Goal: Task Accomplishment & Management: Use online tool/utility

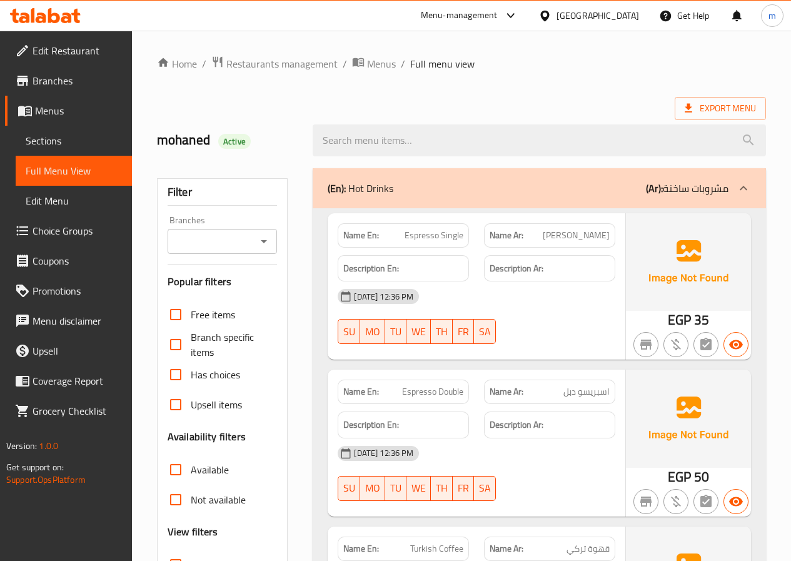
click at [64, 111] on span "Menus" at bounding box center [78, 110] width 87 height 15
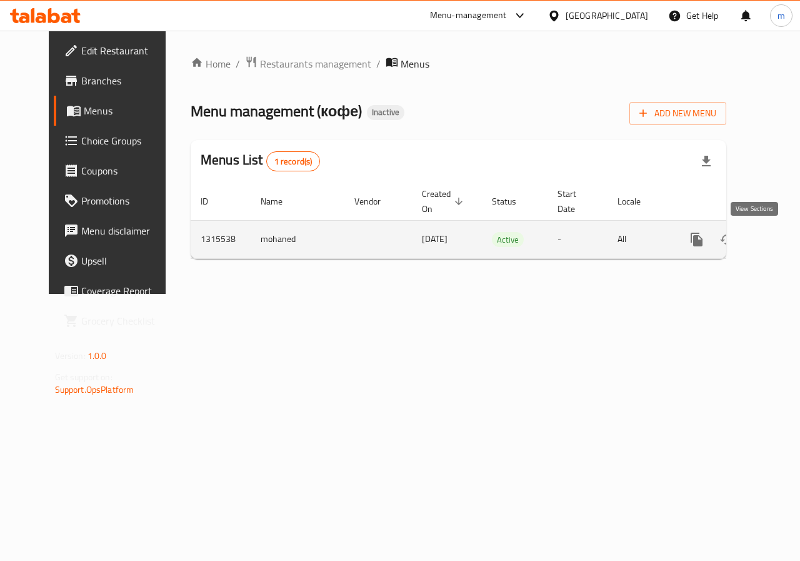
click at [772, 240] on link "enhanced table" at bounding box center [787, 239] width 30 height 30
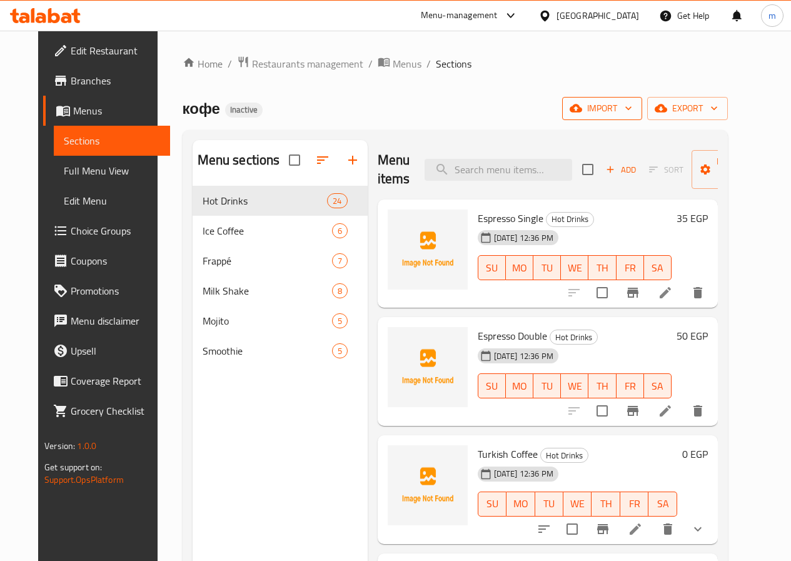
click at [632, 112] on span "import" at bounding box center [602, 109] width 60 height 16
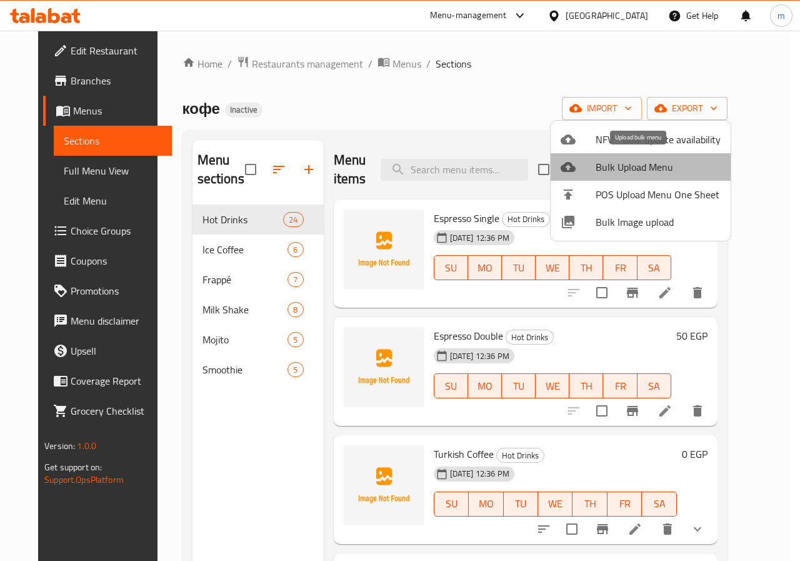
click at [643, 174] on span "Bulk Upload Menu" at bounding box center [658, 166] width 125 height 15
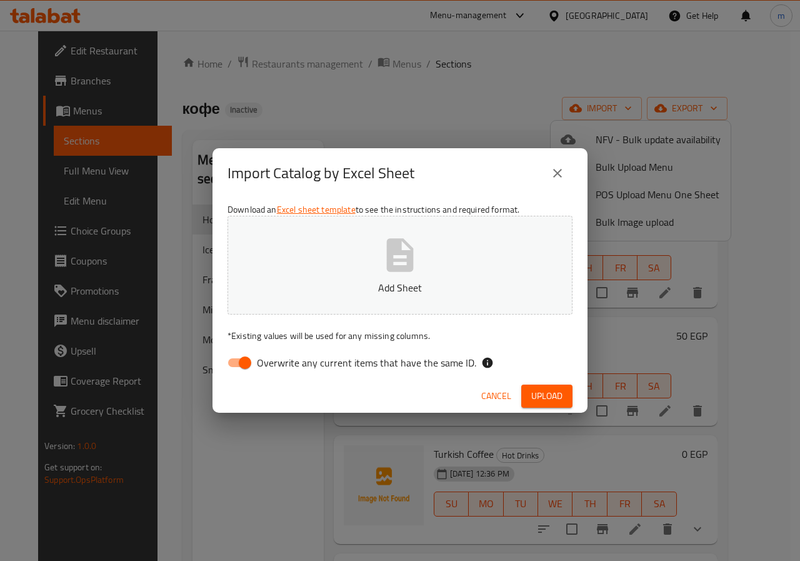
click at [243, 359] on input "Overwrite any current items that have the same ID." at bounding box center [244, 363] width 71 height 24
checkbox input "false"
click at [507, 261] on button "Add Sheet" at bounding box center [400, 265] width 345 height 99
click at [542, 400] on span "Upload" at bounding box center [546, 396] width 31 height 16
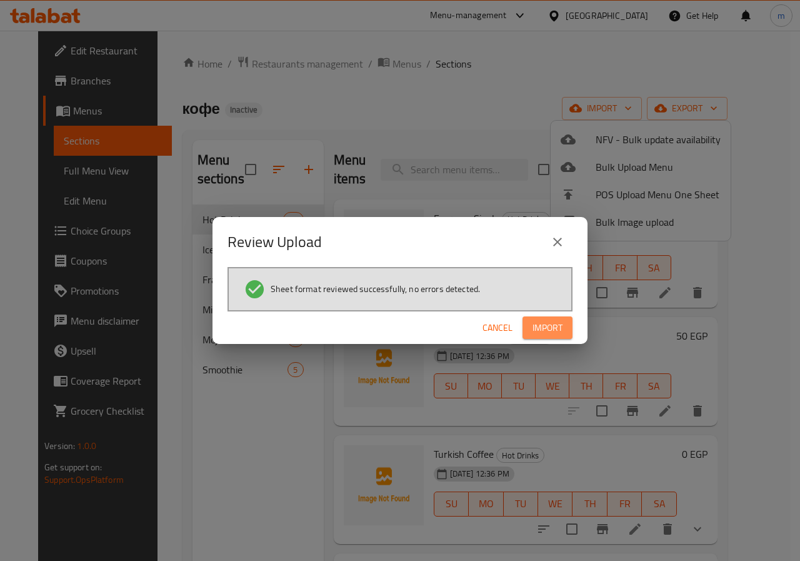
click at [553, 331] on span "Import" at bounding box center [548, 328] width 30 height 16
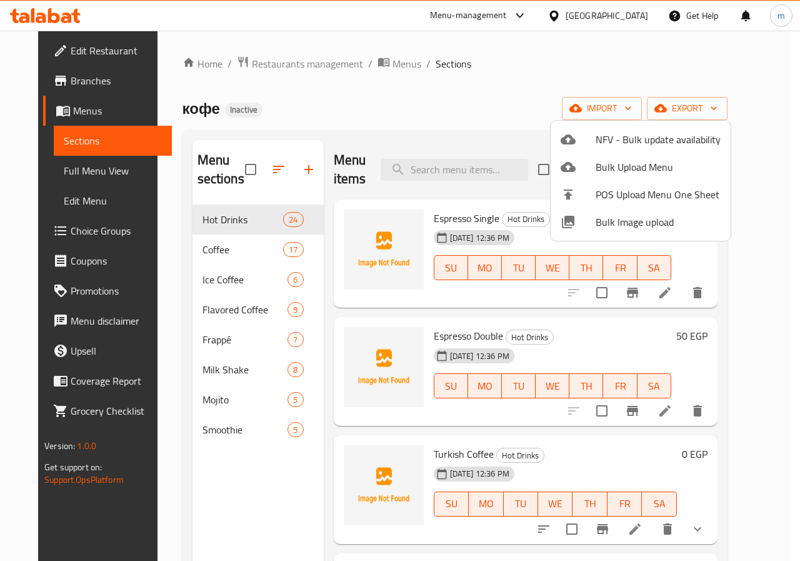
click at [483, 66] on div at bounding box center [400, 280] width 800 height 561
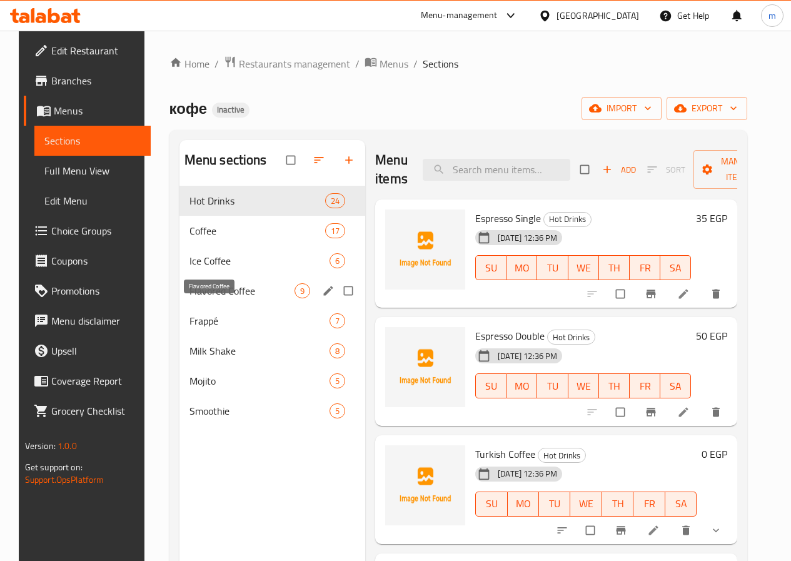
click at [204, 298] on span "Flavored Coffee" at bounding box center [241, 290] width 105 height 15
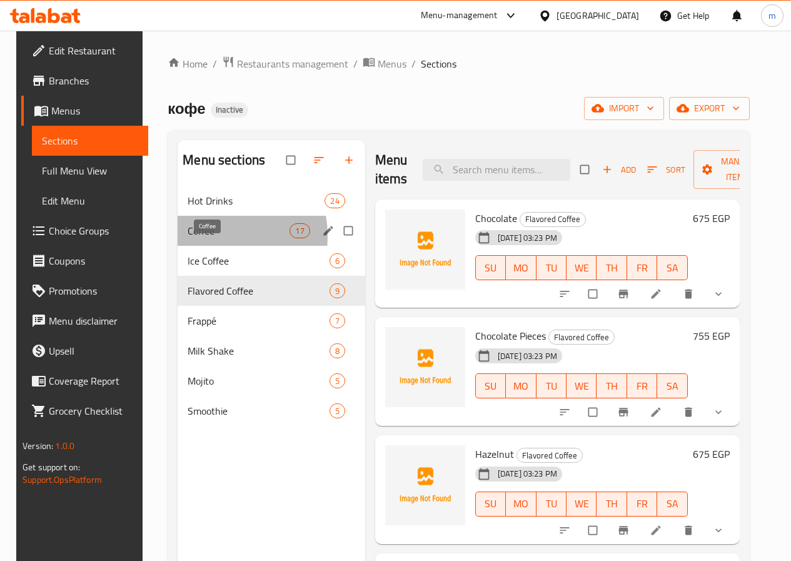
click at [201, 238] on span "Coffee" at bounding box center [239, 230] width 102 height 15
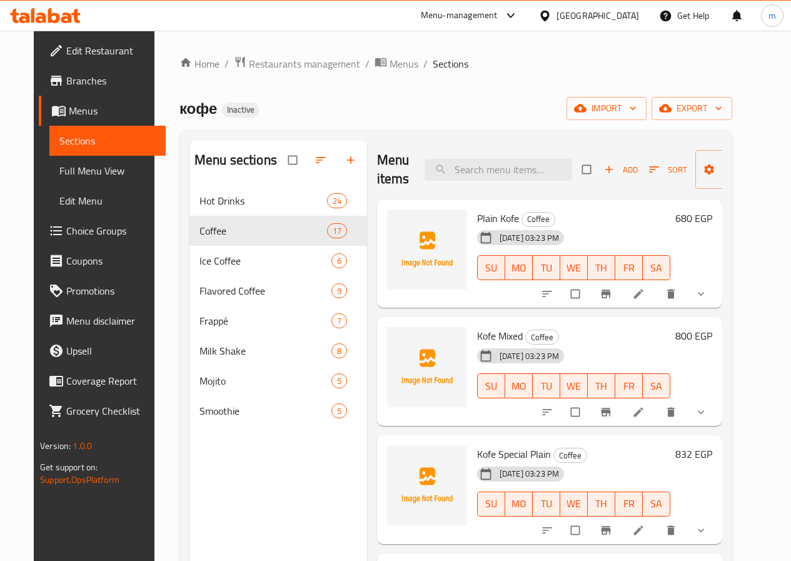
drag, startPoint x: 94, startPoint y: 169, endPoint x: 800, endPoint y: 52, distance: 715.6
click at [94, 169] on span "Full Menu View" at bounding box center [107, 170] width 96 height 15
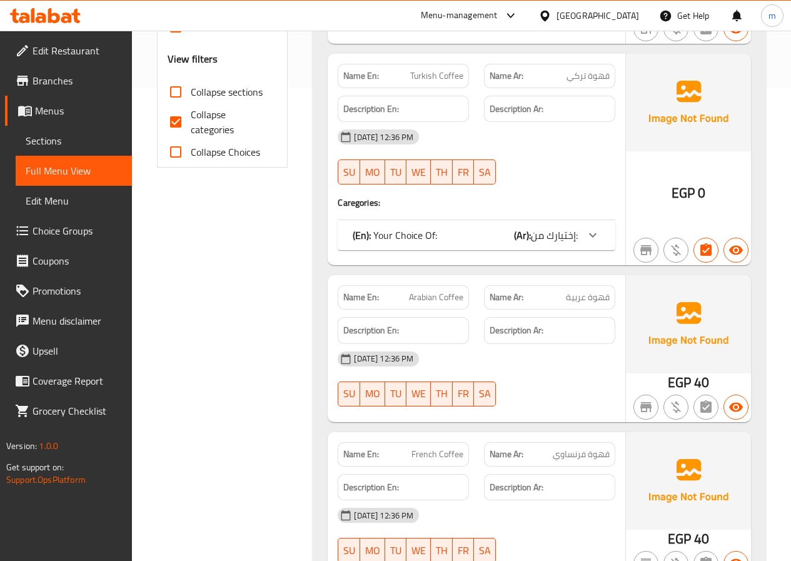
scroll to position [500, 0]
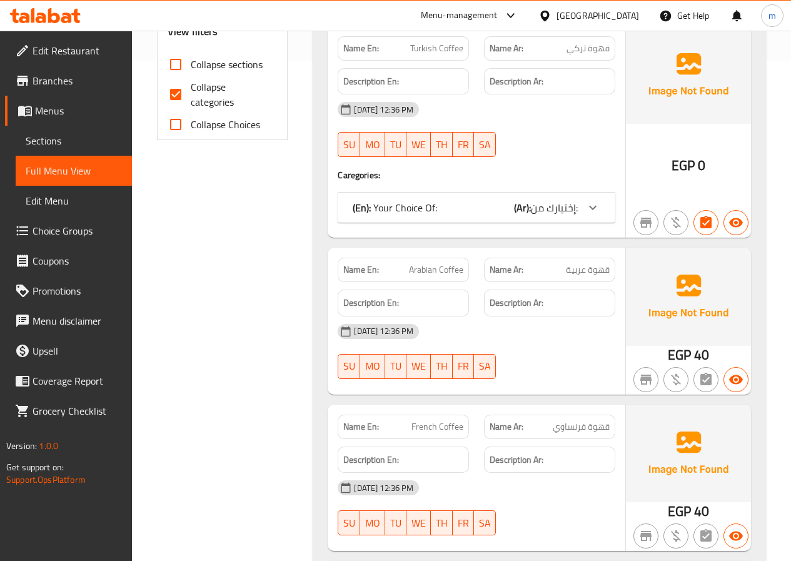
click at [211, 98] on span "Collapse categories" at bounding box center [229, 94] width 77 height 30
click at [191, 98] on input "Collapse categories" at bounding box center [176, 94] width 30 height 30
checkbox input "false"
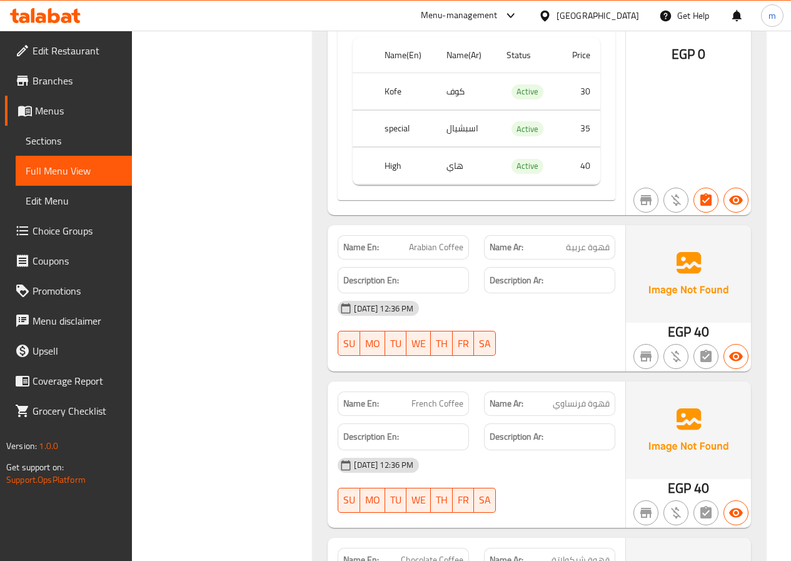
scroll to position [563, 0]
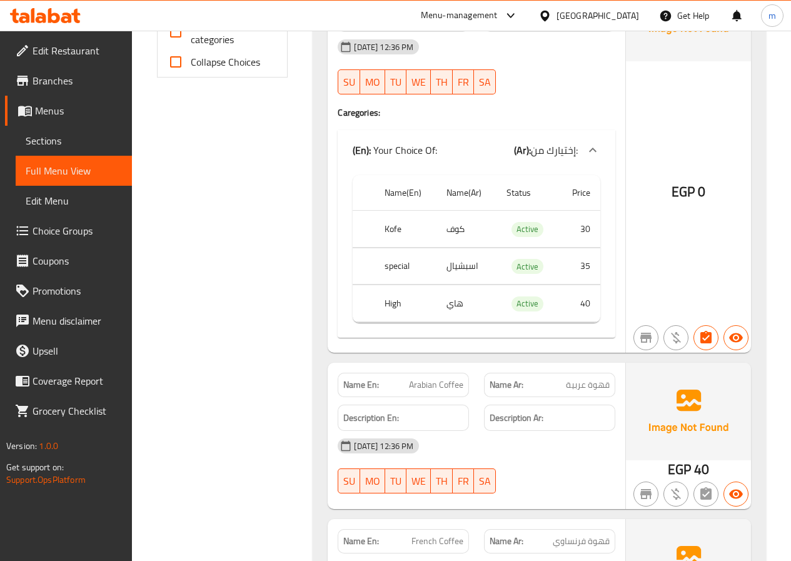
drag, startPoint x: 266, startPoint y: 205, endPoint x: 246, endPoint y: 157, distance: 52.4
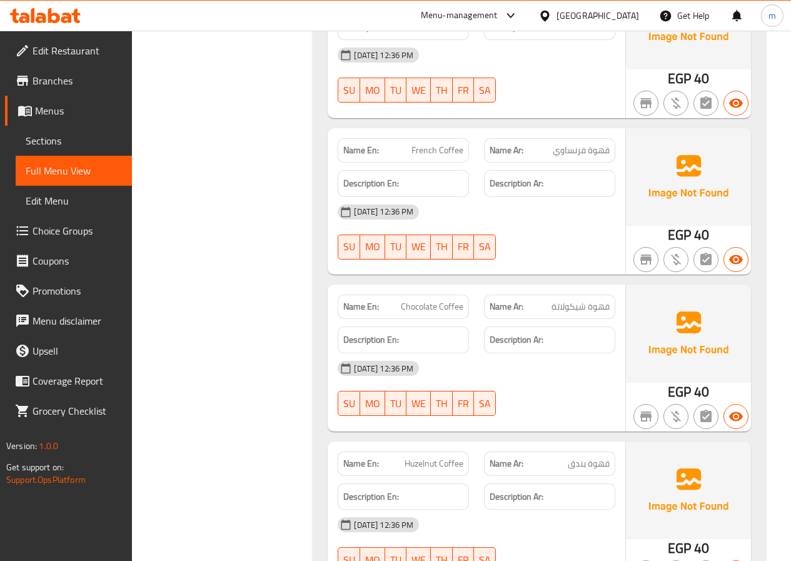
scroll to position [938, 0]
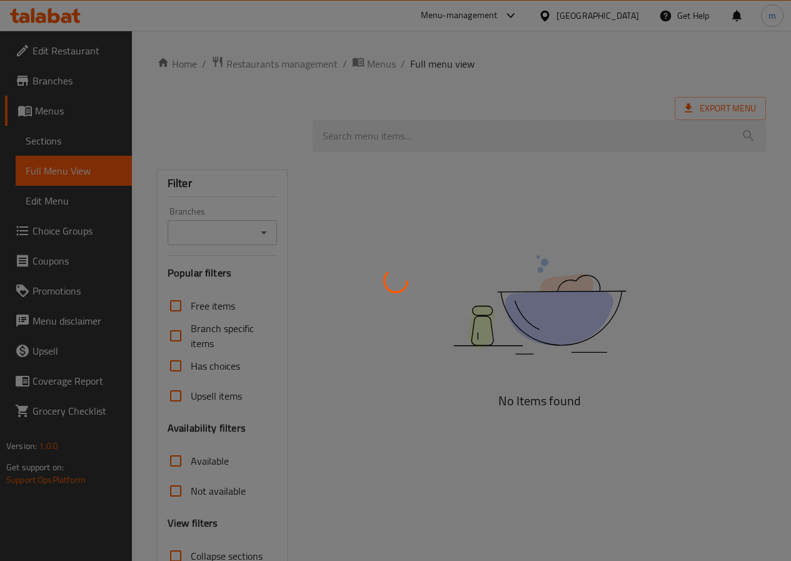
click at [629, 19] on div at bounding box center [395, 280] width 791 height 561
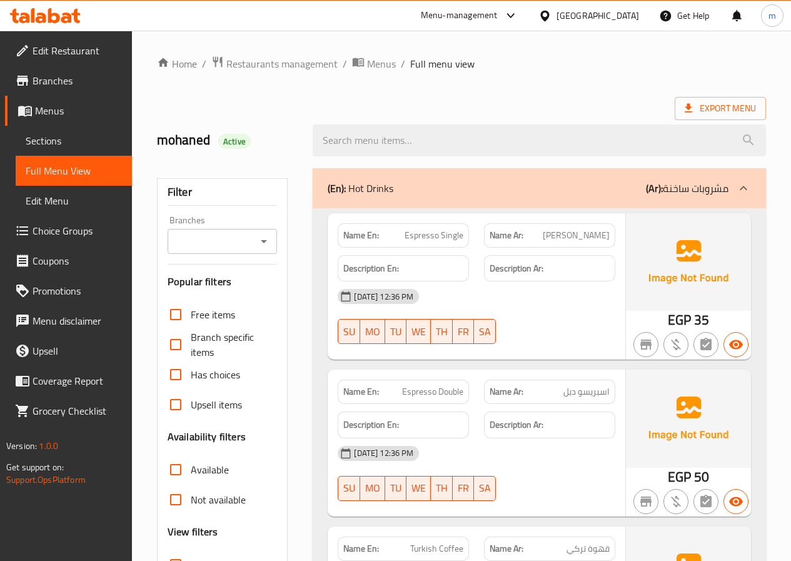
click at [557, 18] on div at bounding box center [547, 16] width 18 height 14
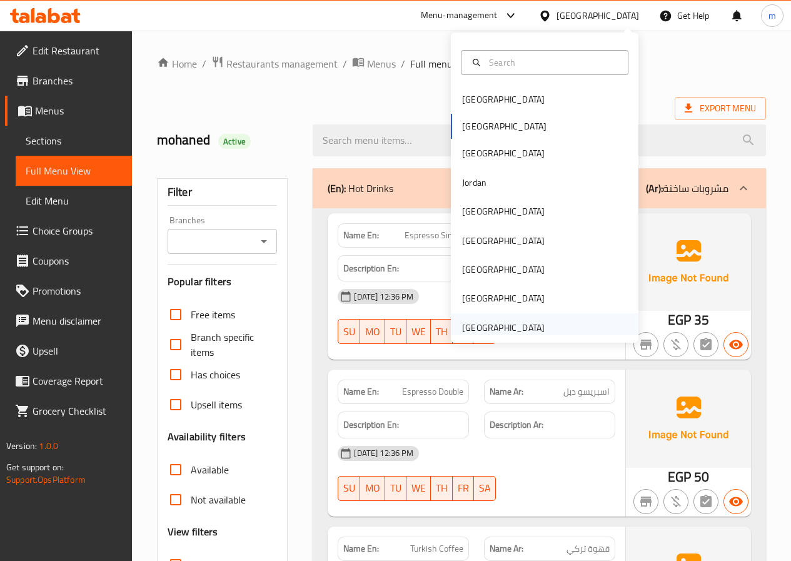
click at [493, 331] on div "[GEOGRAPHIC_DATA]" at bounding box center [503, 328] width 83 height 14
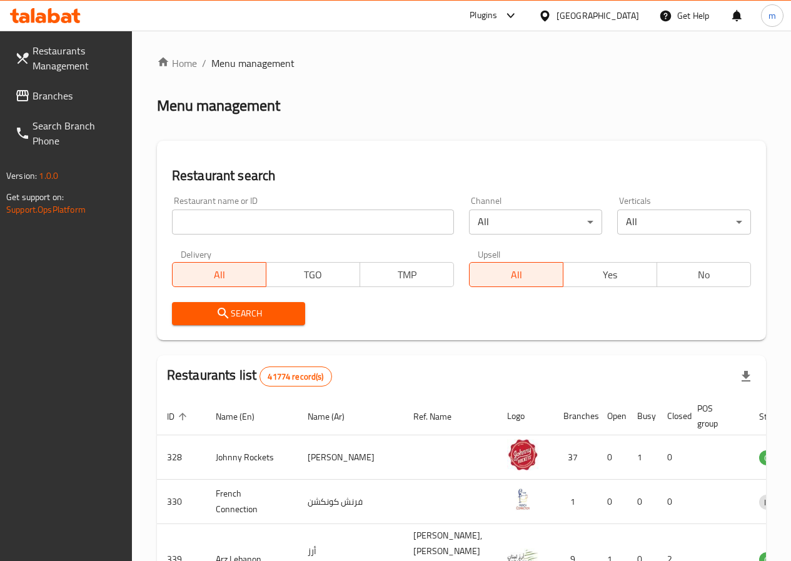
click at [57, 98] on div at bounding box center [395, 280] width 791 height 561
click at [57, 98] on span "Branches" at bounding box center [77, 95] width 89 height 15
